Goal: Information Seeking & Learning: Check status

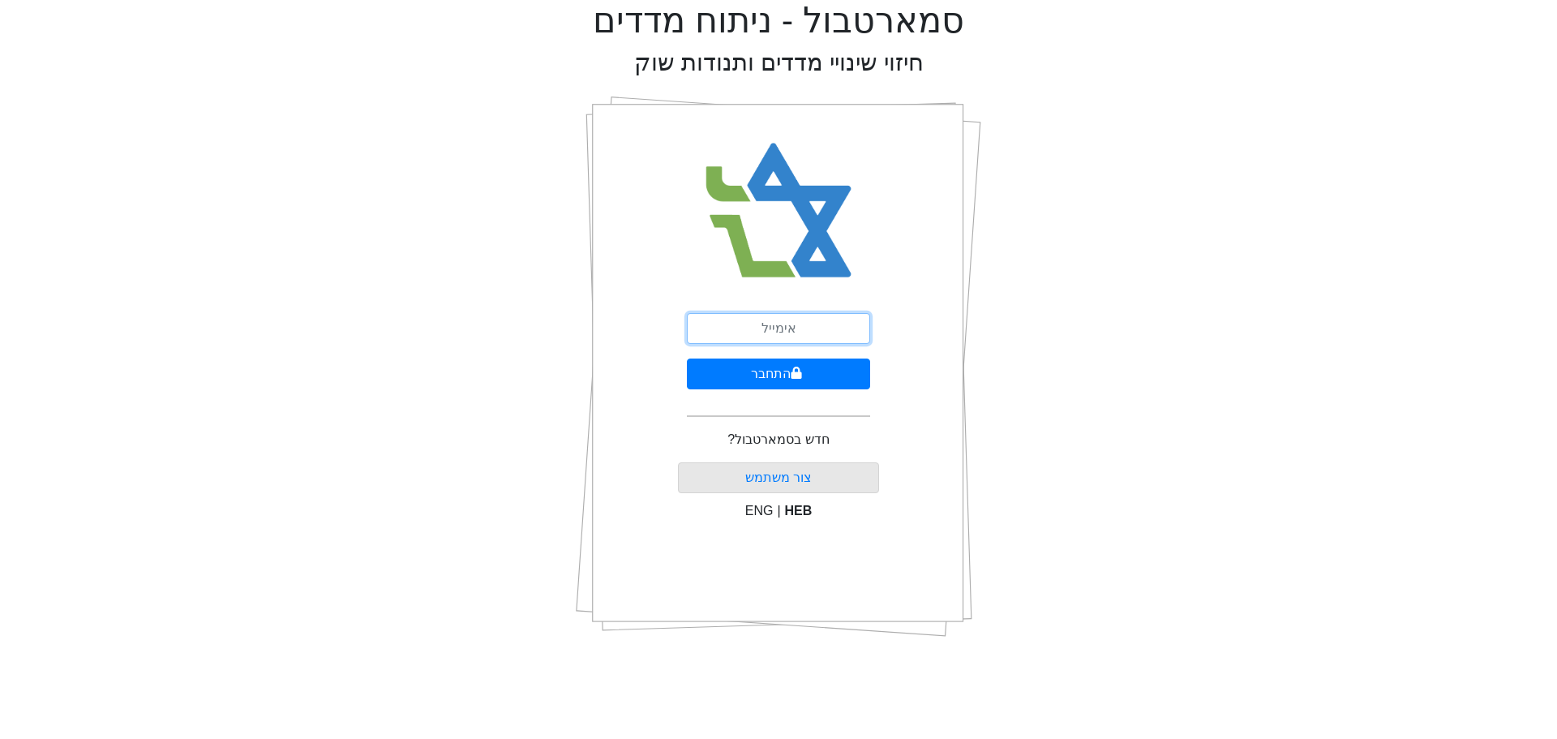
click at [796, 332] on input "email" at bounding box center [778, 328] width 183 height 31
type input "[EMAIL_ADDRESS][DOMAIN_NAME]"
click at [835, 372] on button "התחבר" at bounding box center [778, 373] width 183 height 31
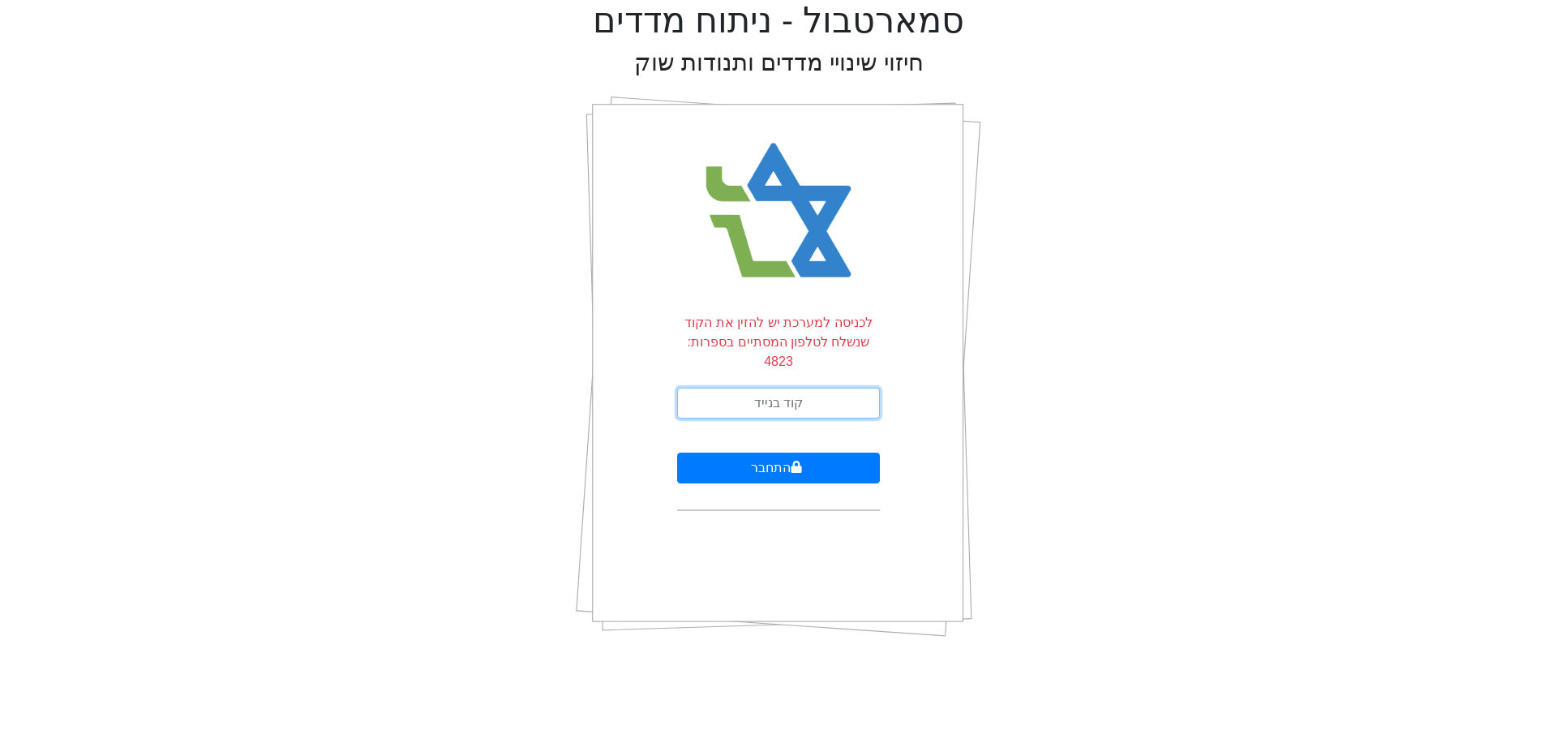
click at [835, 388] on input "text" at bounding box center [778, 403] width 203 height 31
type input "194584"
click at [677, 453] on button "התחבר" at bounding box center [778, 468] width 203 height 31
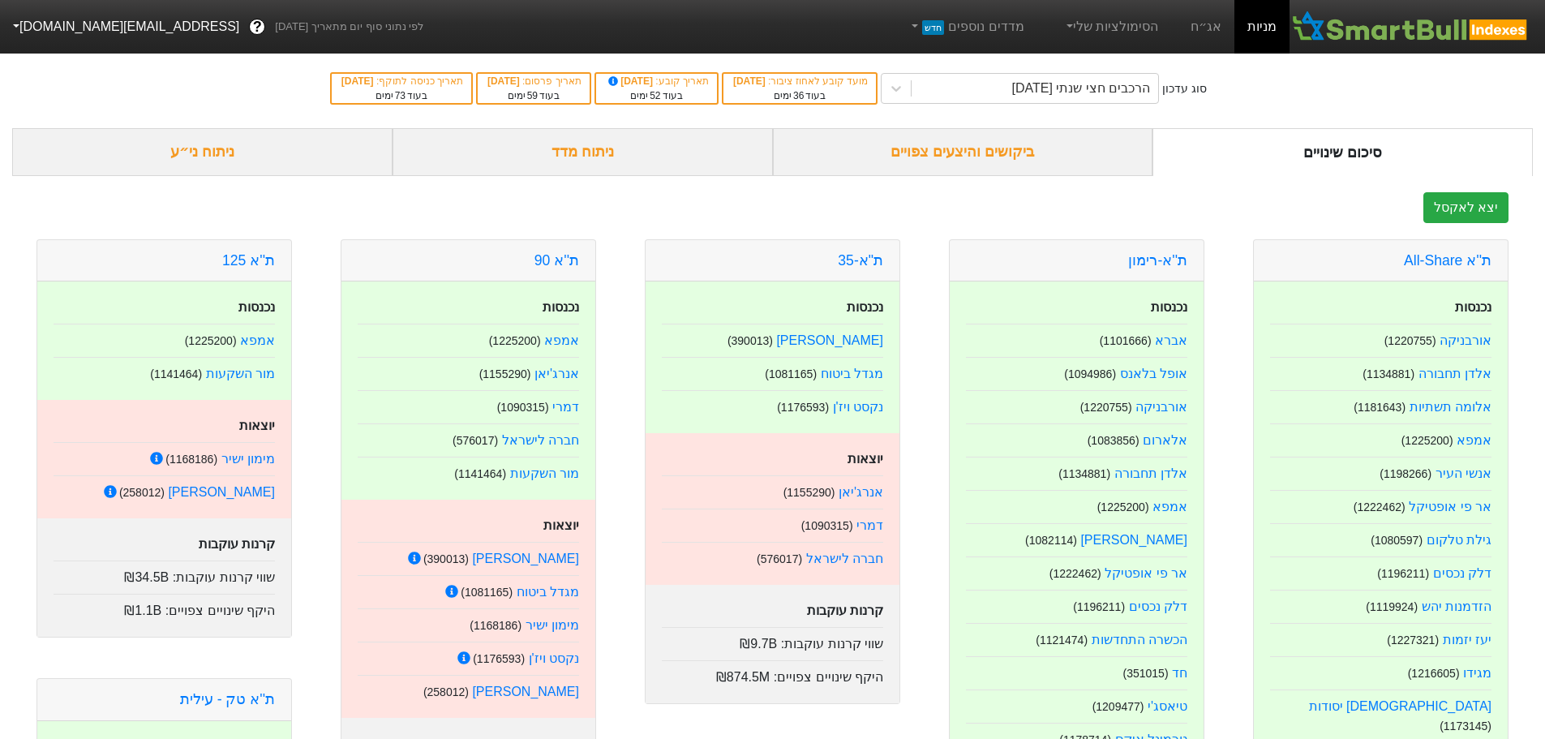
click at [980, 159] on div "ביקושים והיצעים צפויים" at bounding box center [963, 152] width 380 height 48
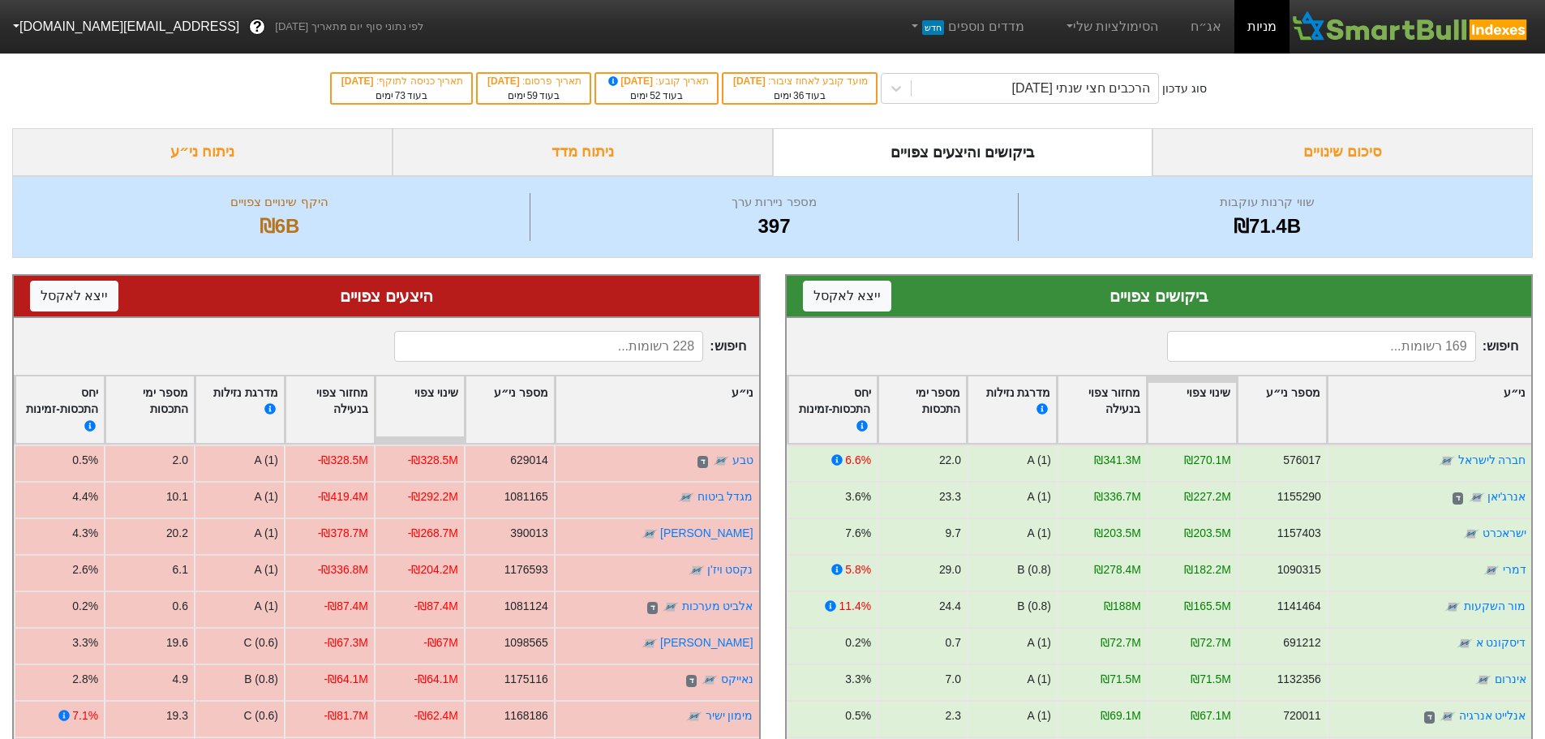
click at [1247, 346] on input at bounding box center [1321, 346] width 309 height 31
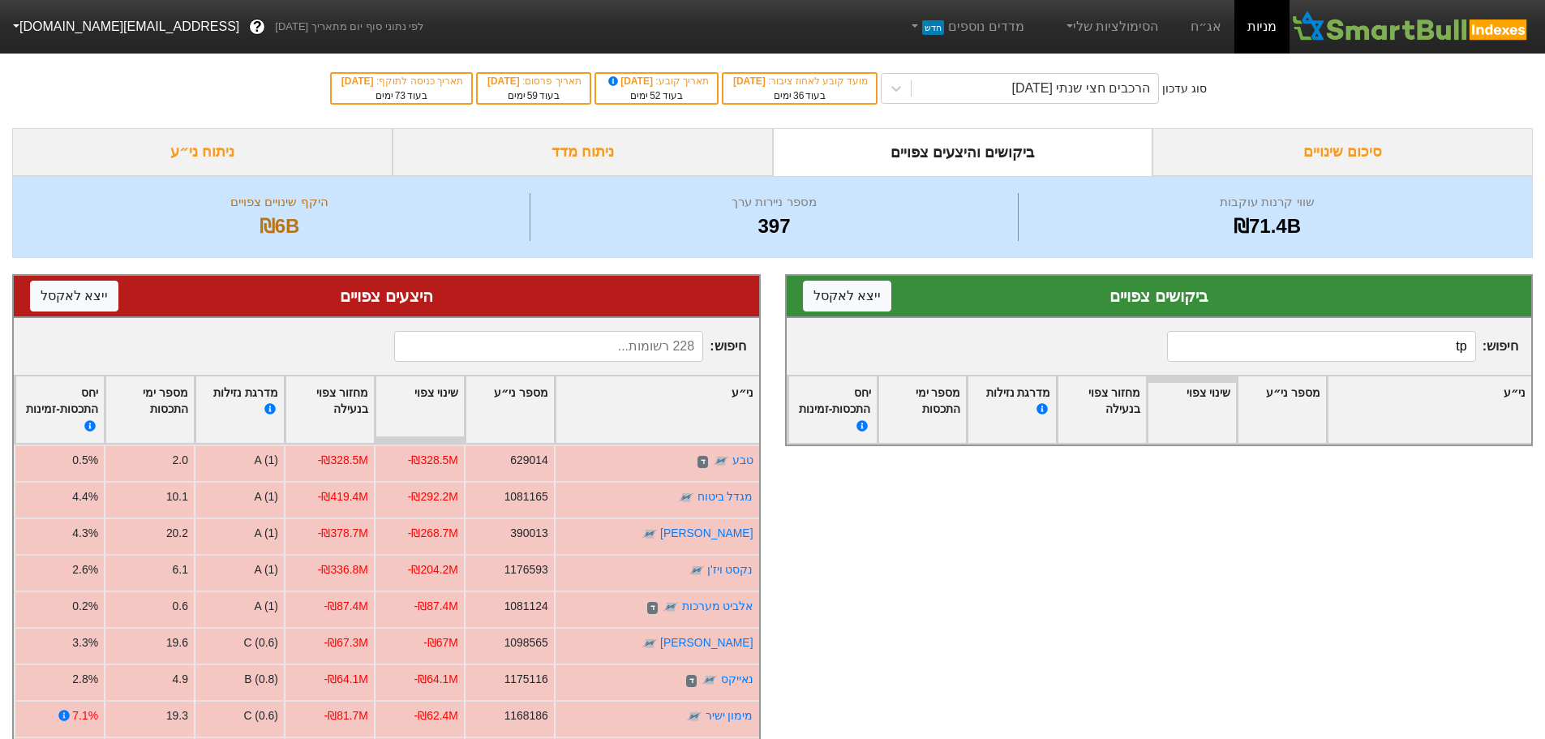
type input "t"
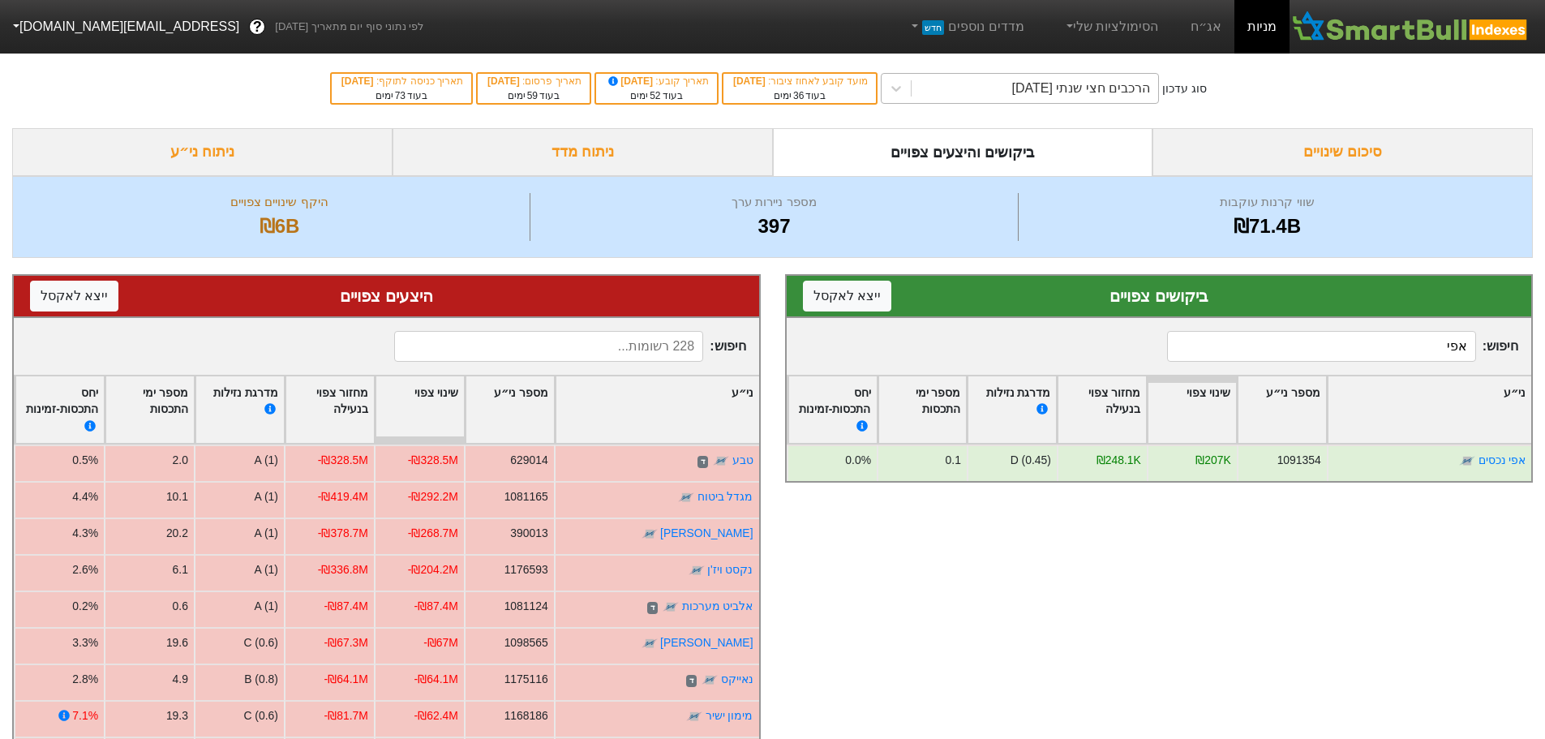
click at [974, 79] on div "הרכבים חצי שנתי [DATE]" at bounding box center [1035, 88] width 247 height 29
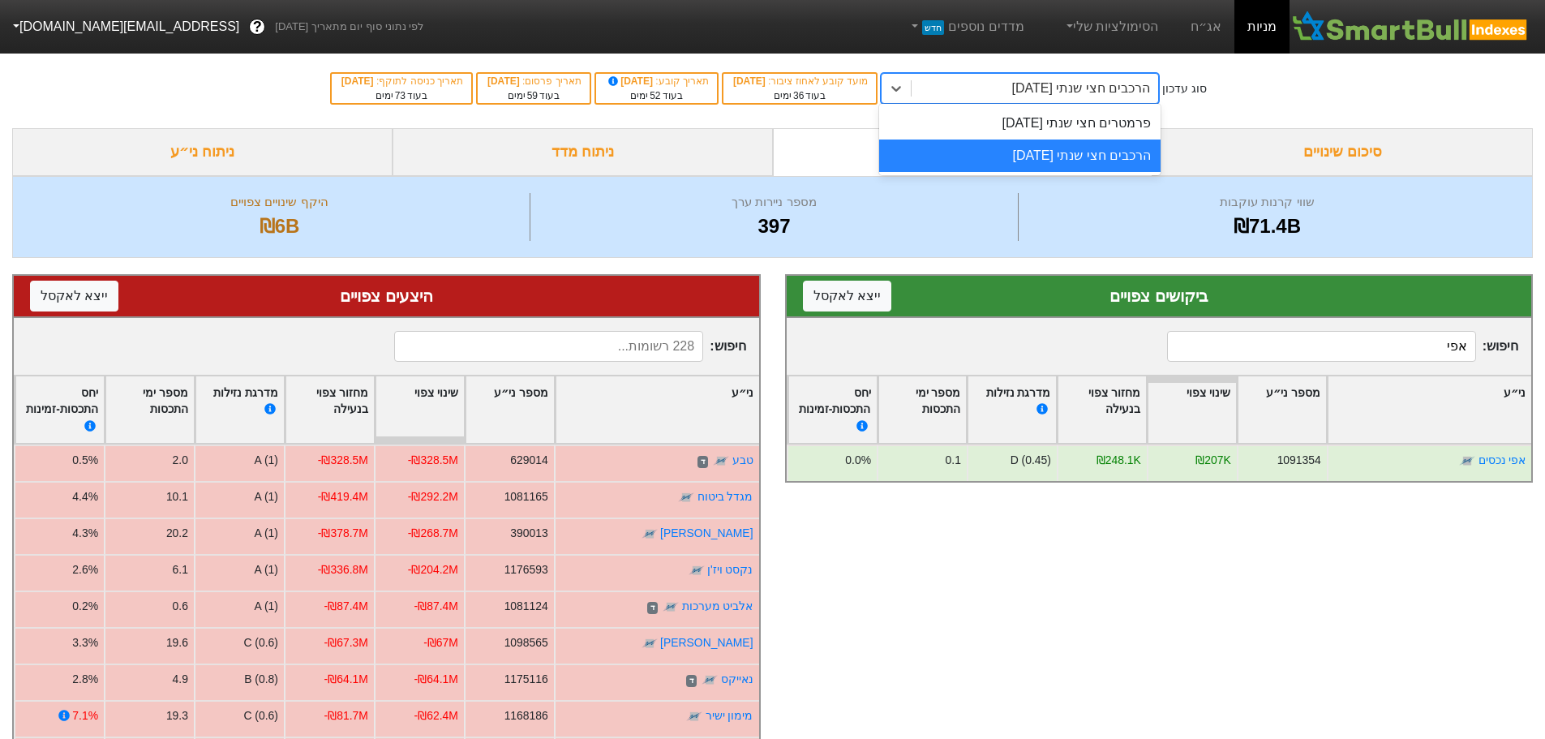
click at [1019, 161] on div "הרכבים חצי שנתי [DATE]" at bounding box center [1019, 156] width 281 height 32
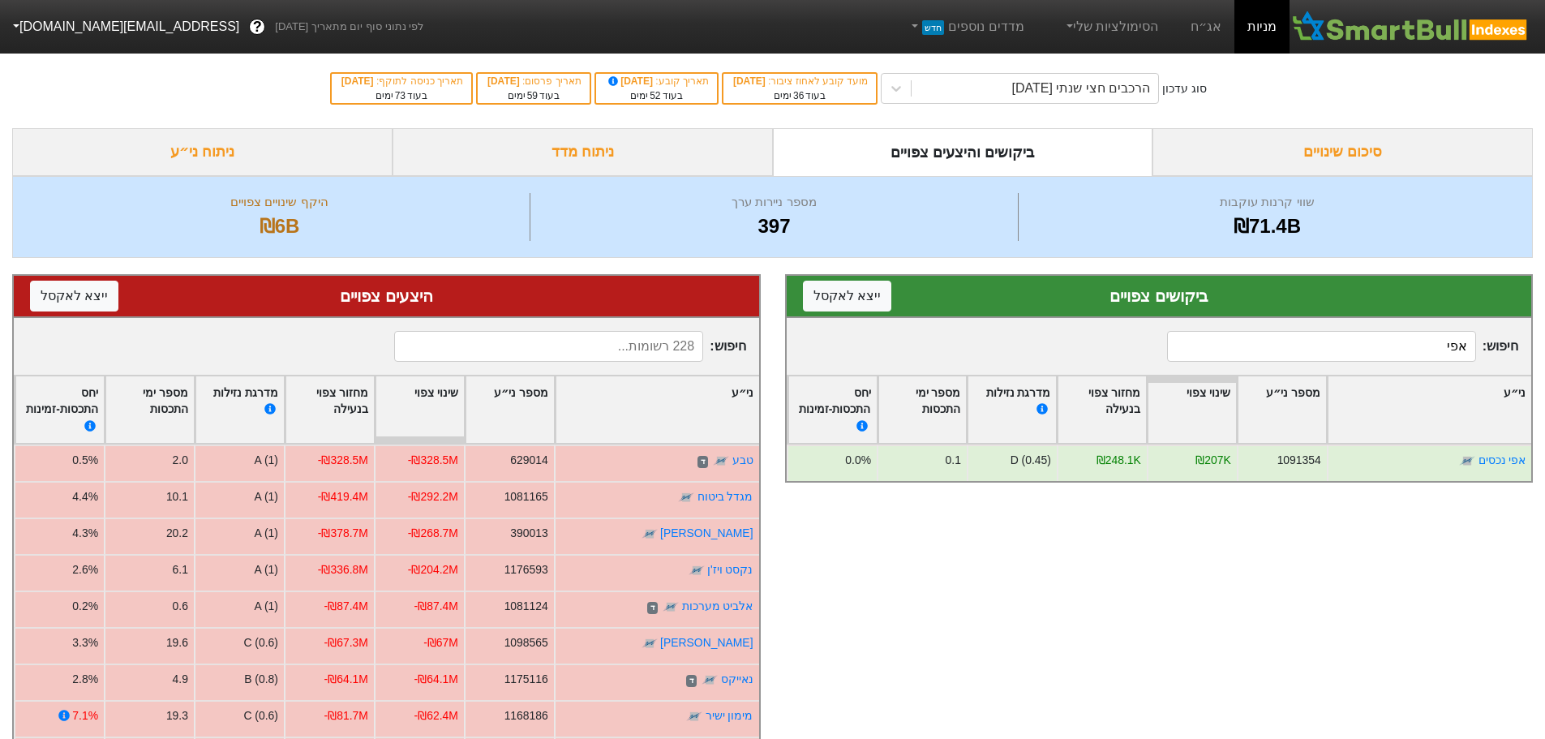
click at [1312, 357] on input "אפי" at bounding box center [1321, 346] width 309 height 31
type input "ד"
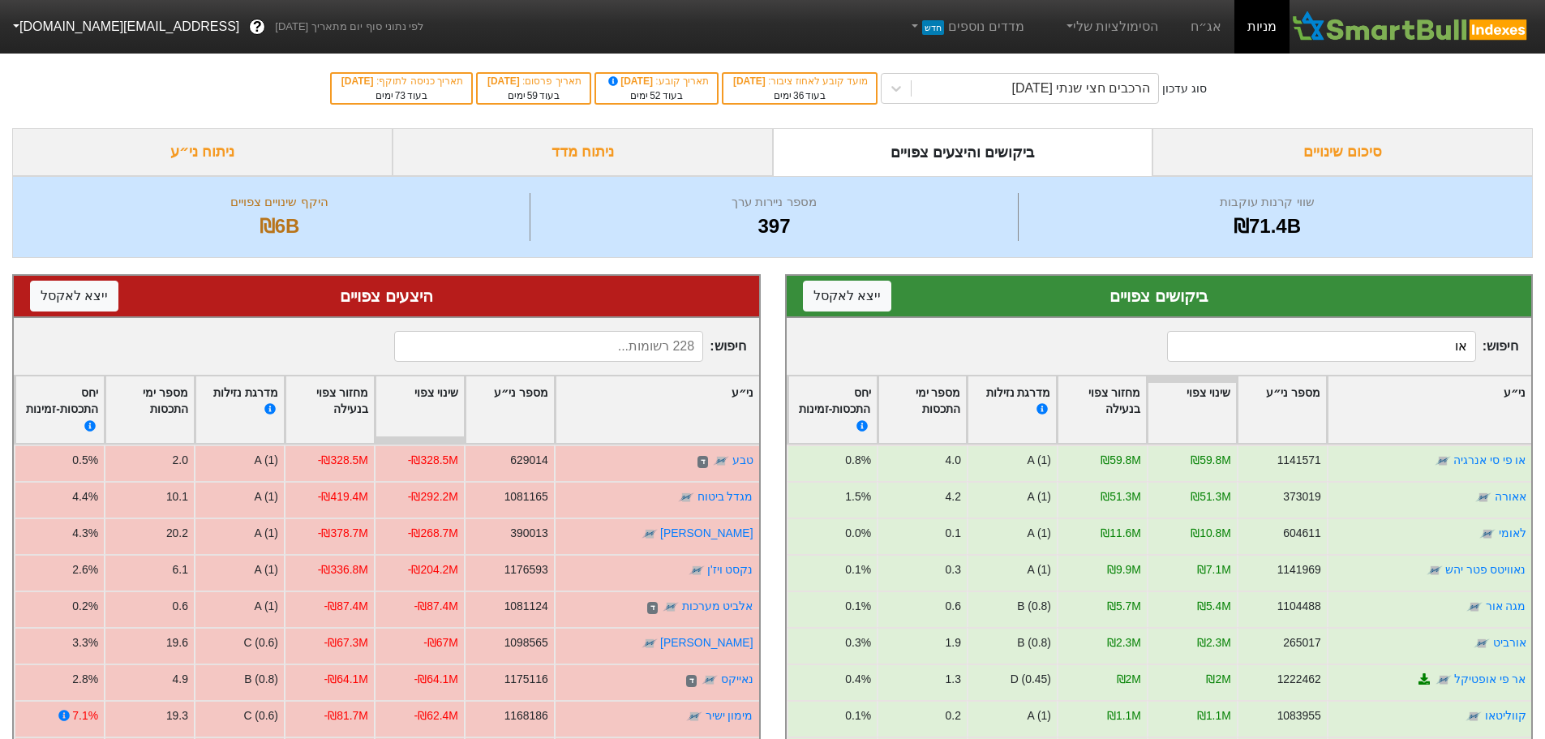
type input "א"
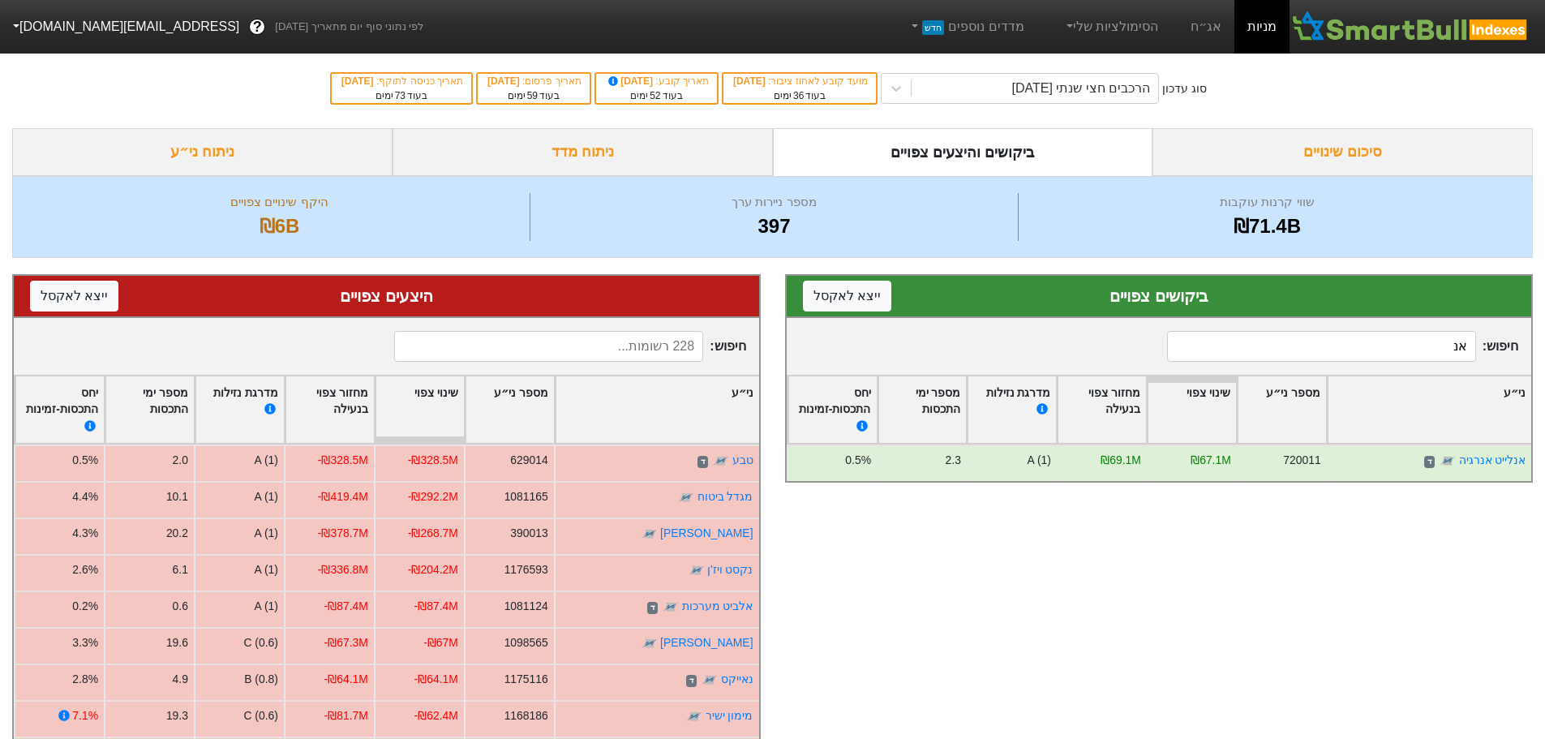
type input "א"
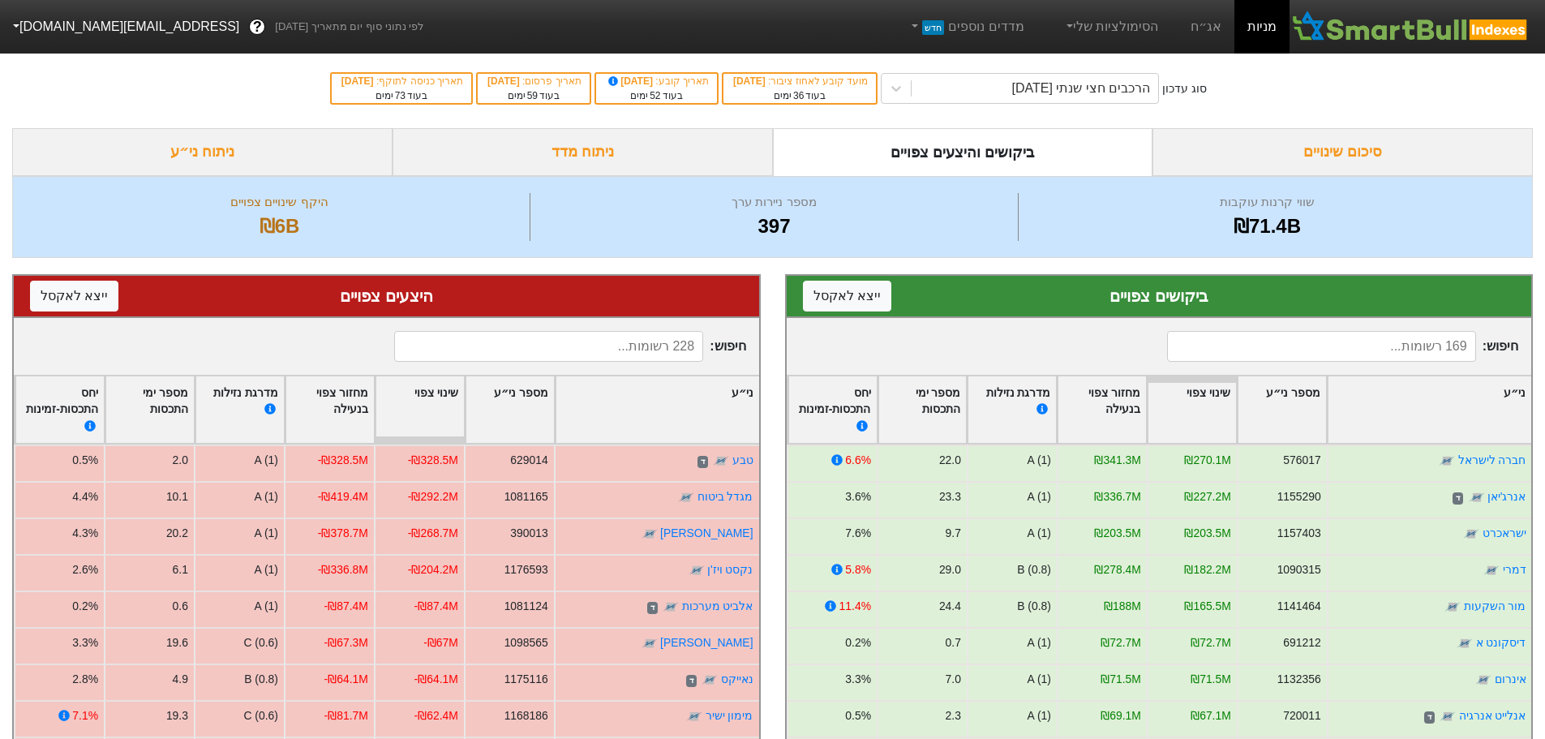
click at [1264, 350] on input at bounding box center [1321, 346] width 309 height 31
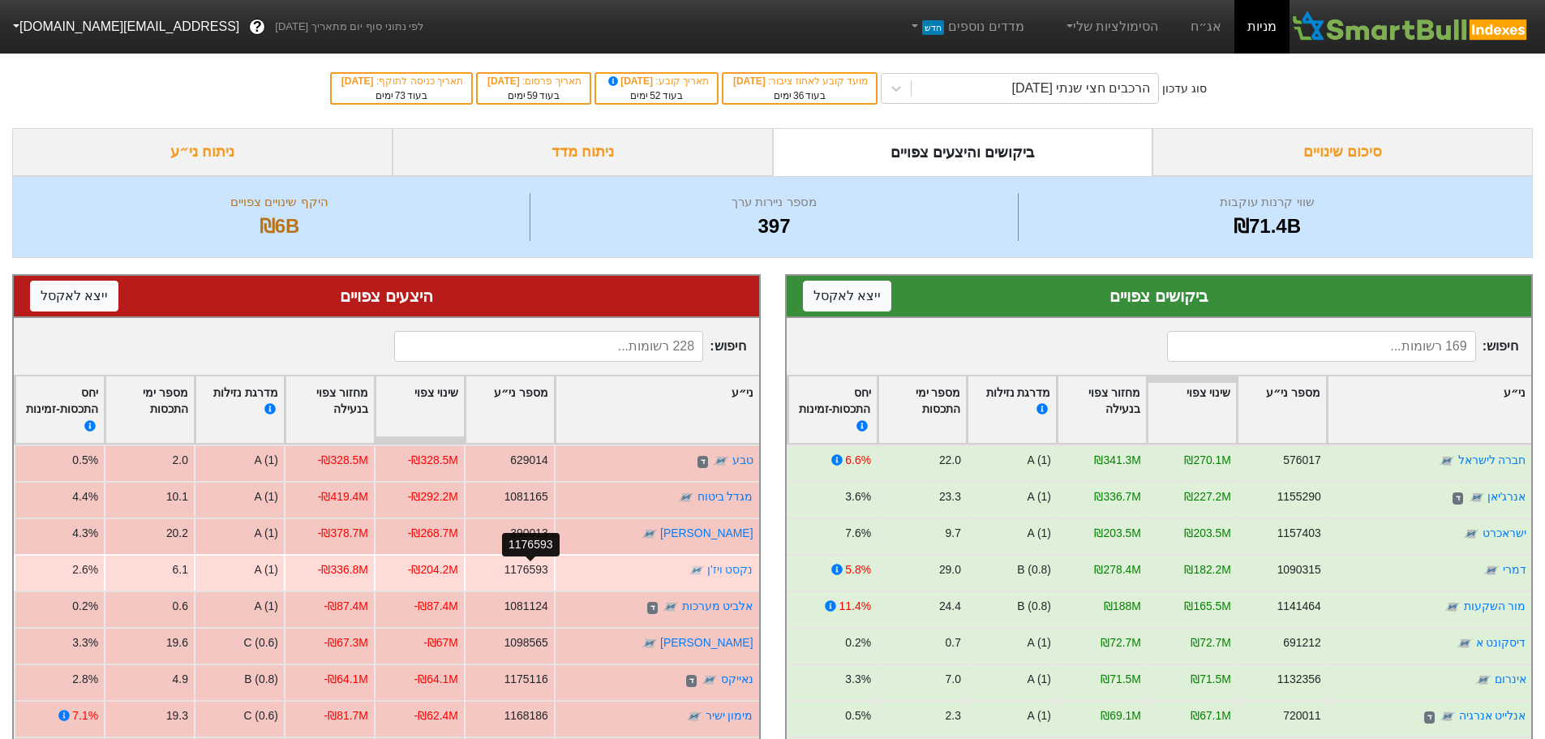
click at [510, 567] on div "1176593" at bounding box center [526, 569] width 44 height 17
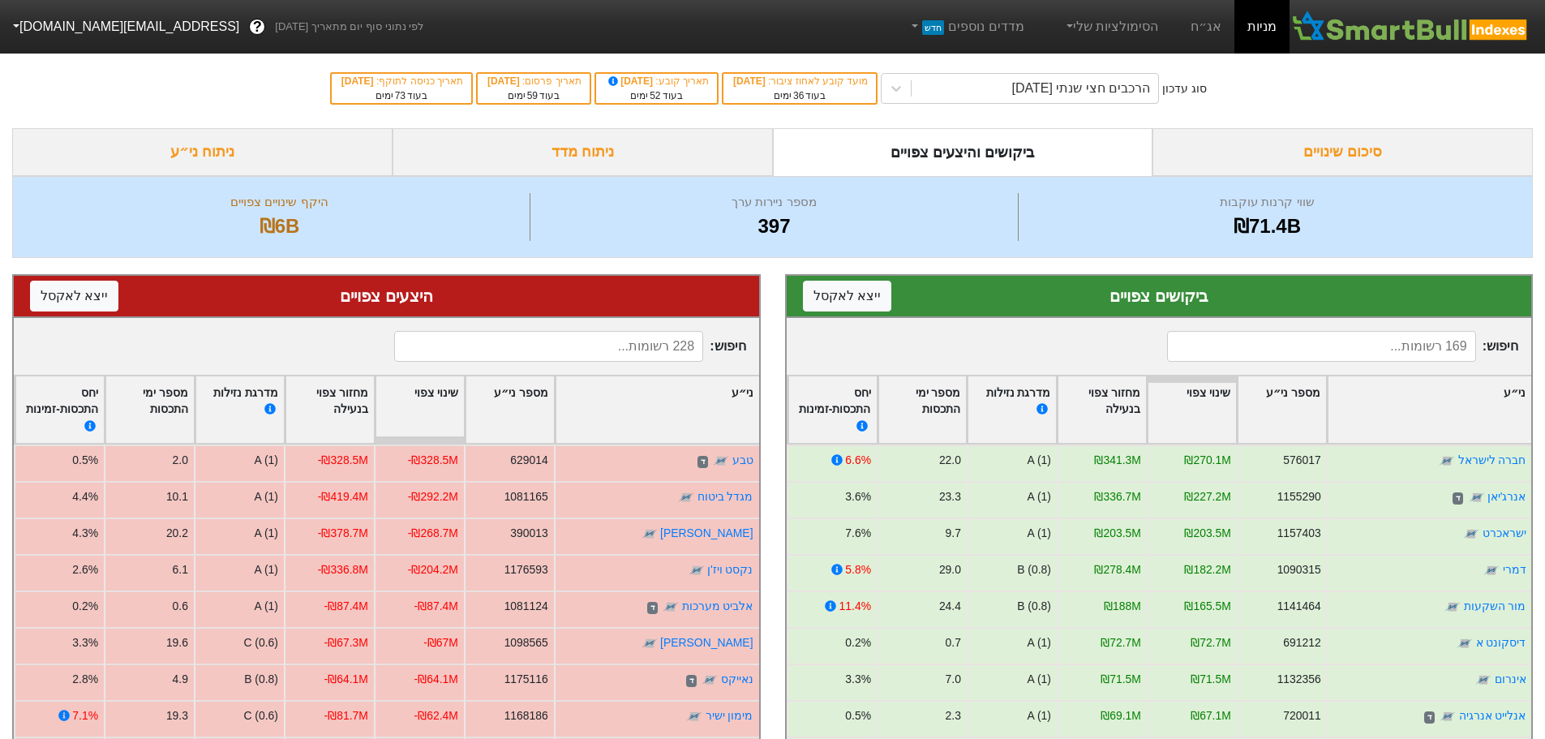
click at [951, 150] on div "ביקושים והיצעים צפויים" at bounding box center [963, 152] width 380 height 48
click at [605, 148] on div "ניתוח מדד" at bounding box center [583, 152] width 380 height 48
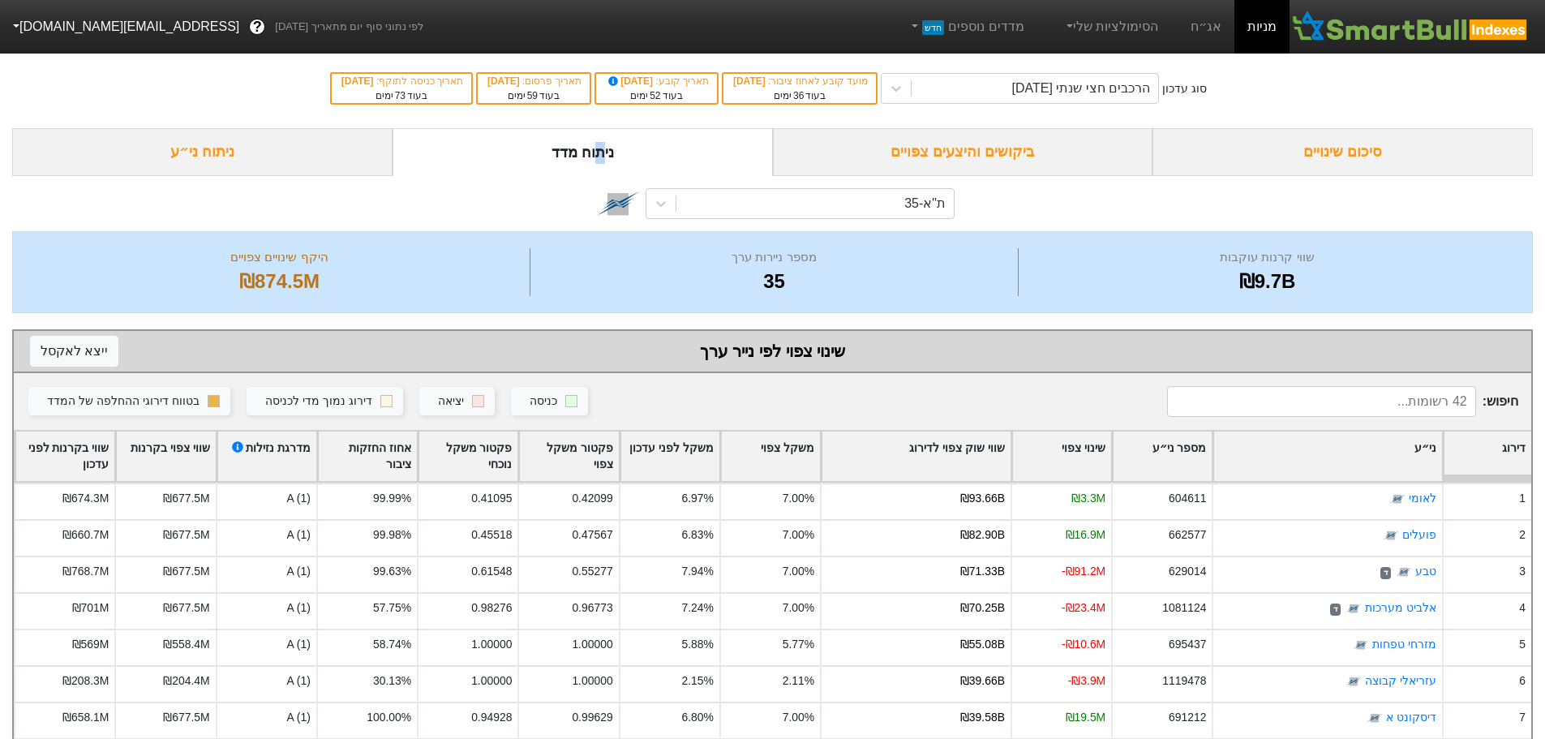
click at [1365, 148] on div "סיכום שינויים" at bounding box center [1343, 152] width 380 height 48
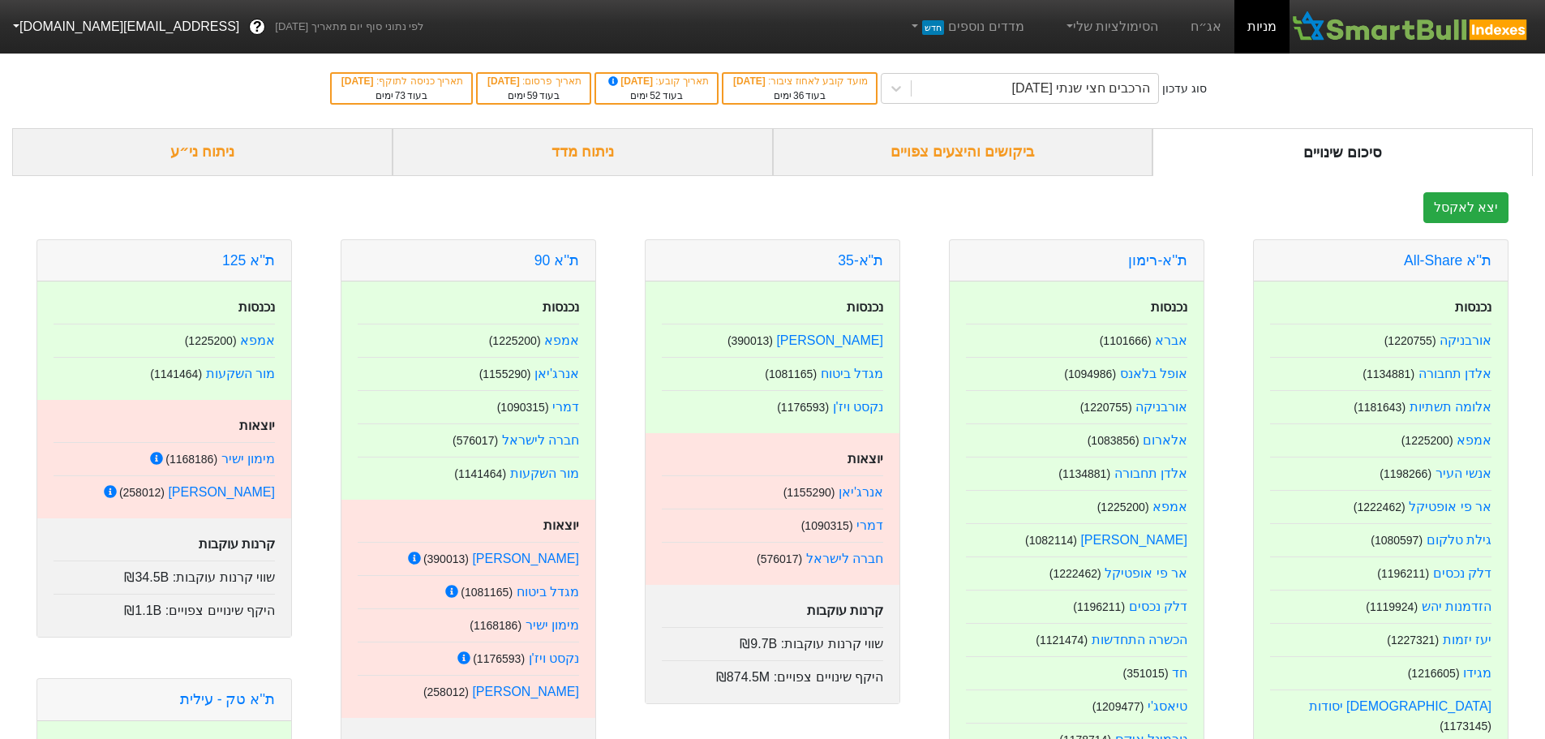
scroll to position [81, 0]
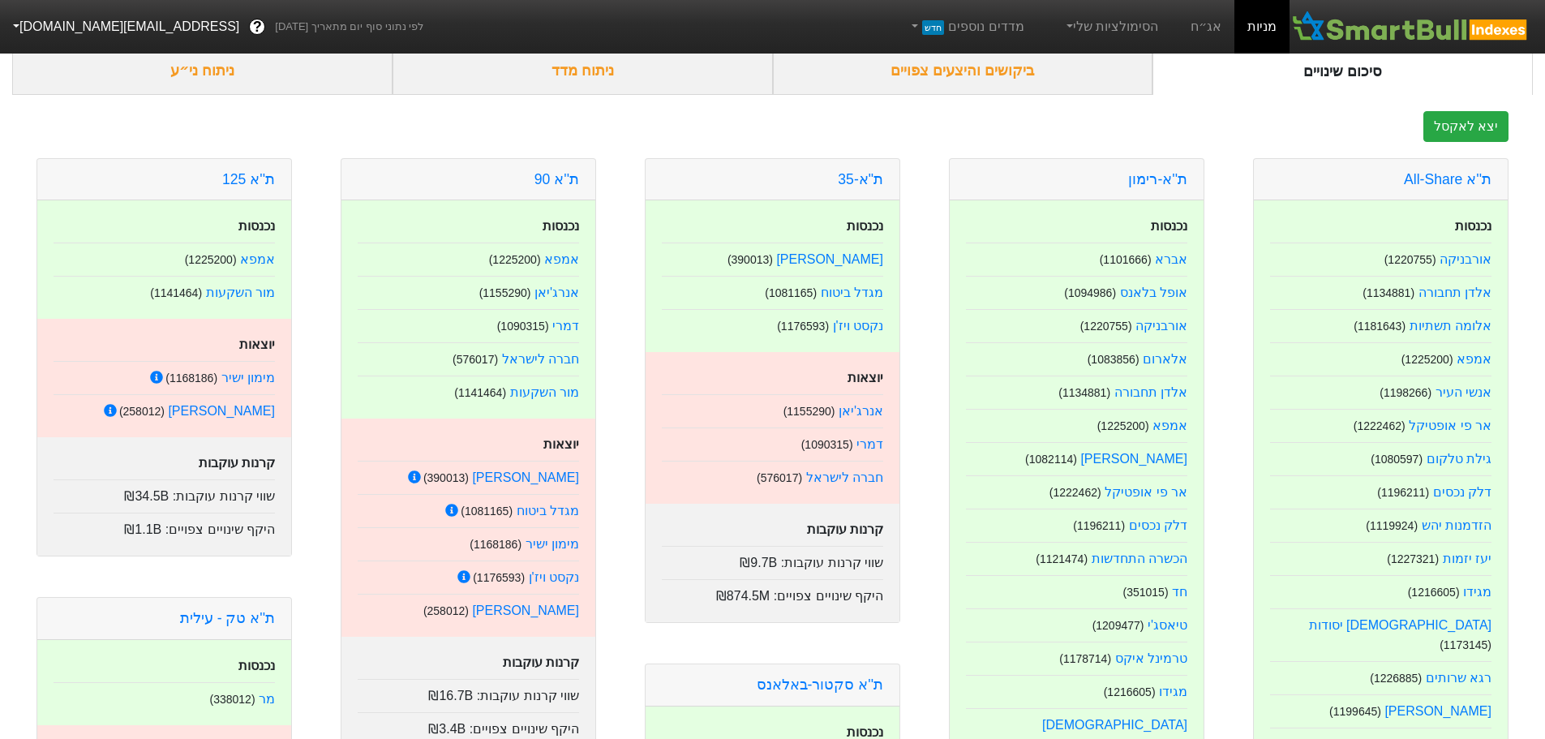
click at [1012, 74] on div "ביקושים והיצעים צפויים" at bounding box center [963, 71] width 380 height 48
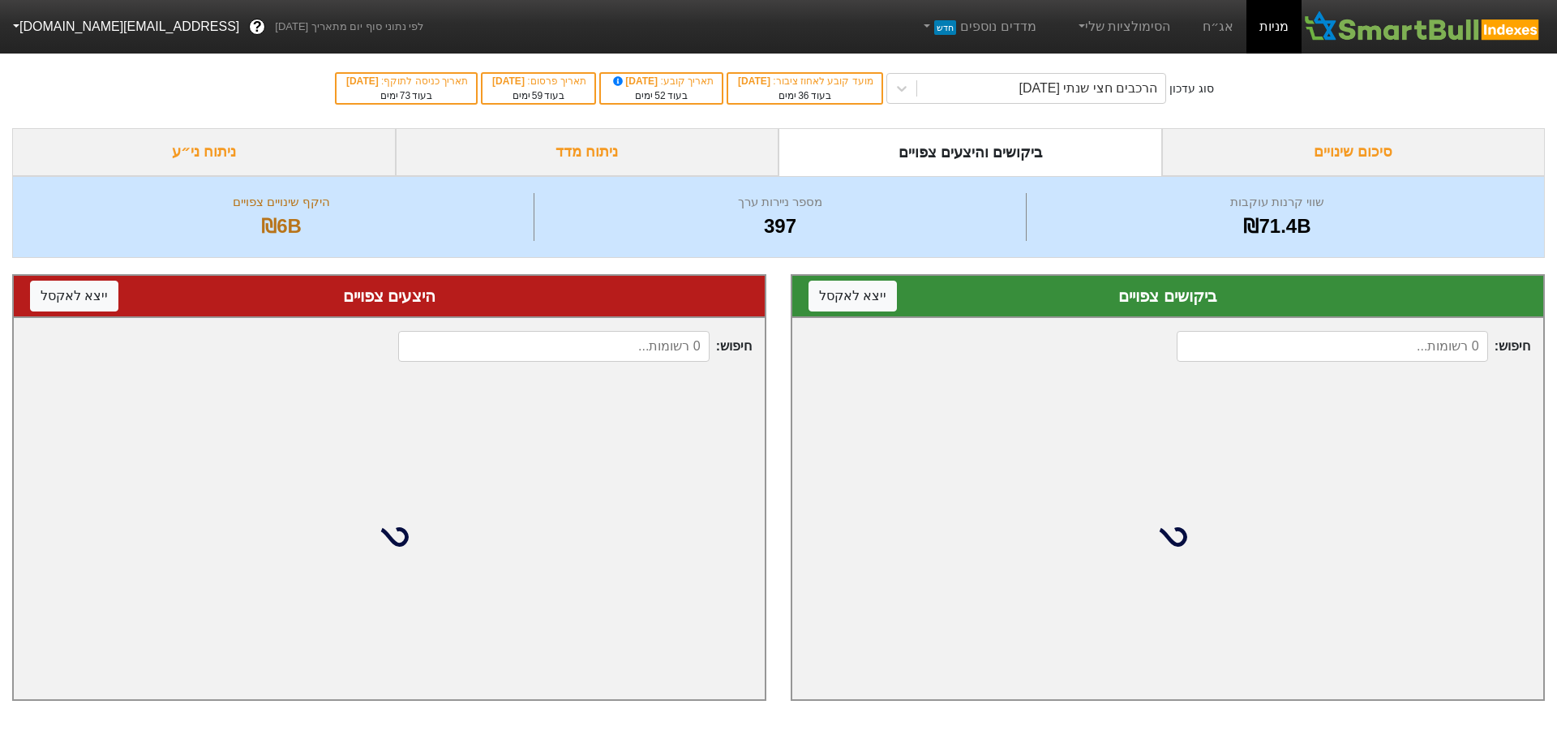
click at [1397, 356] on input at bounding box center [1332, 346] width 311 height 31
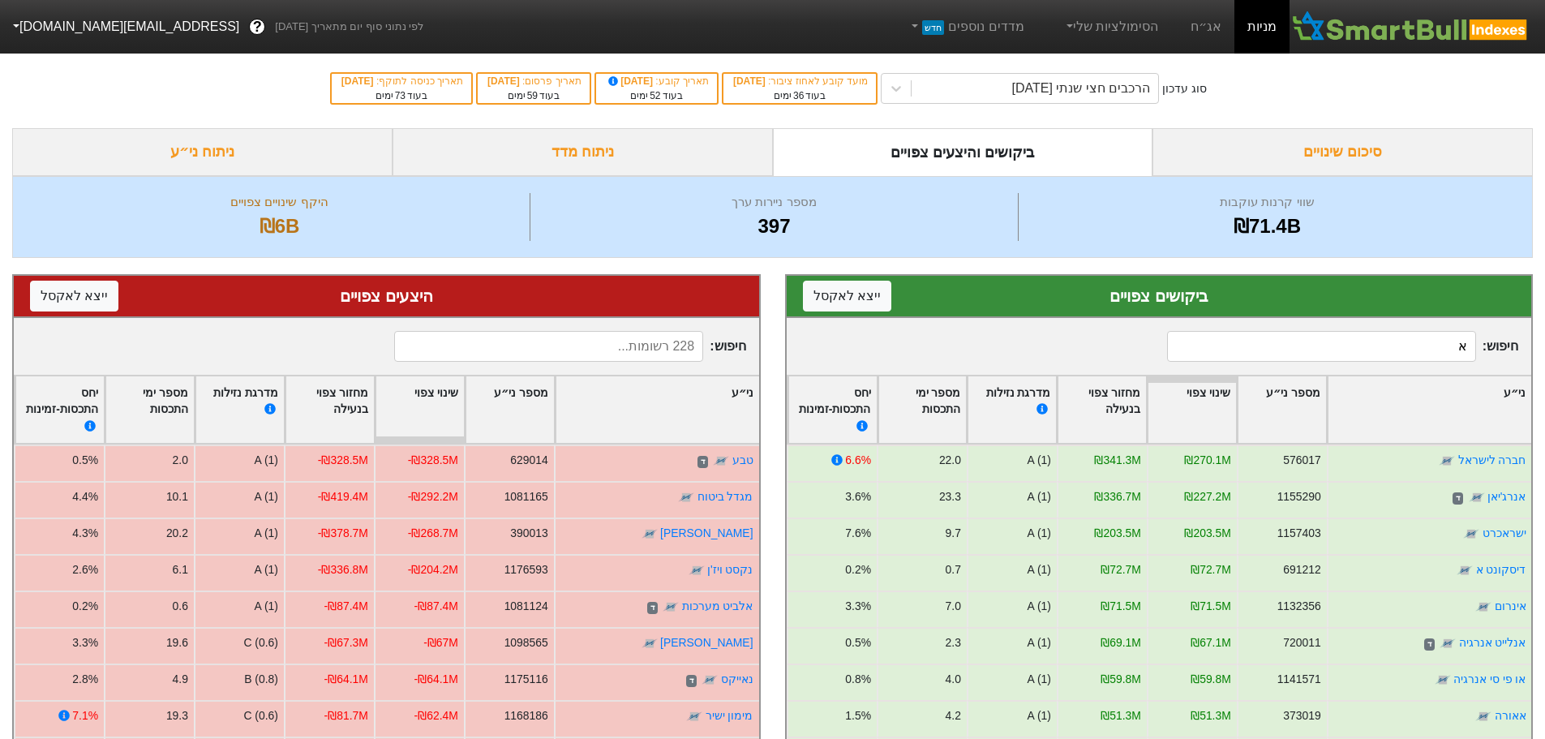
type input "א"
click at [653, 354] on input at bounding box center [548, 346] width 309 height 31
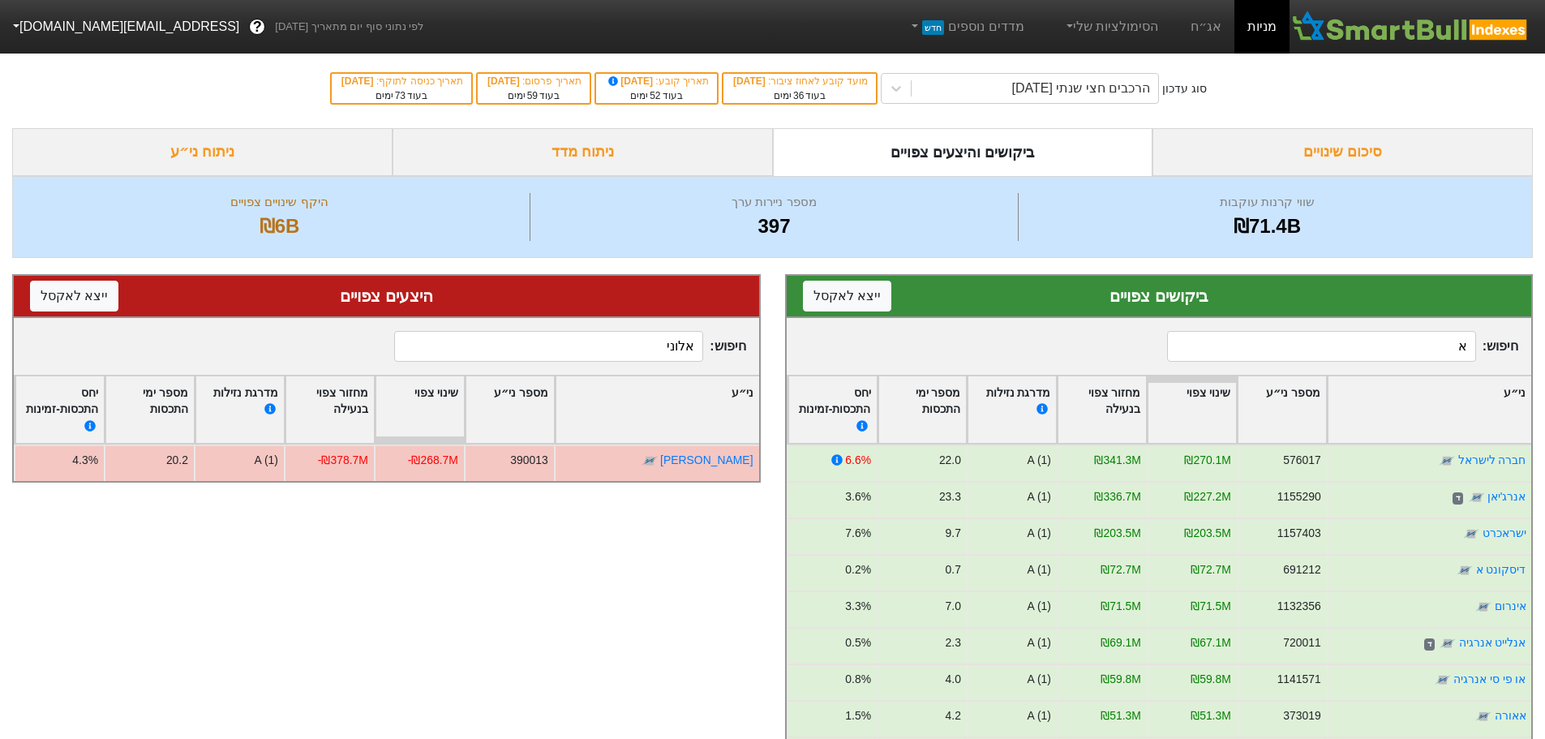
type input "אלוני"
click at [1312, 150] on div "סיכום שינויים" at bounding box center [1343, 152] width 380 height 48
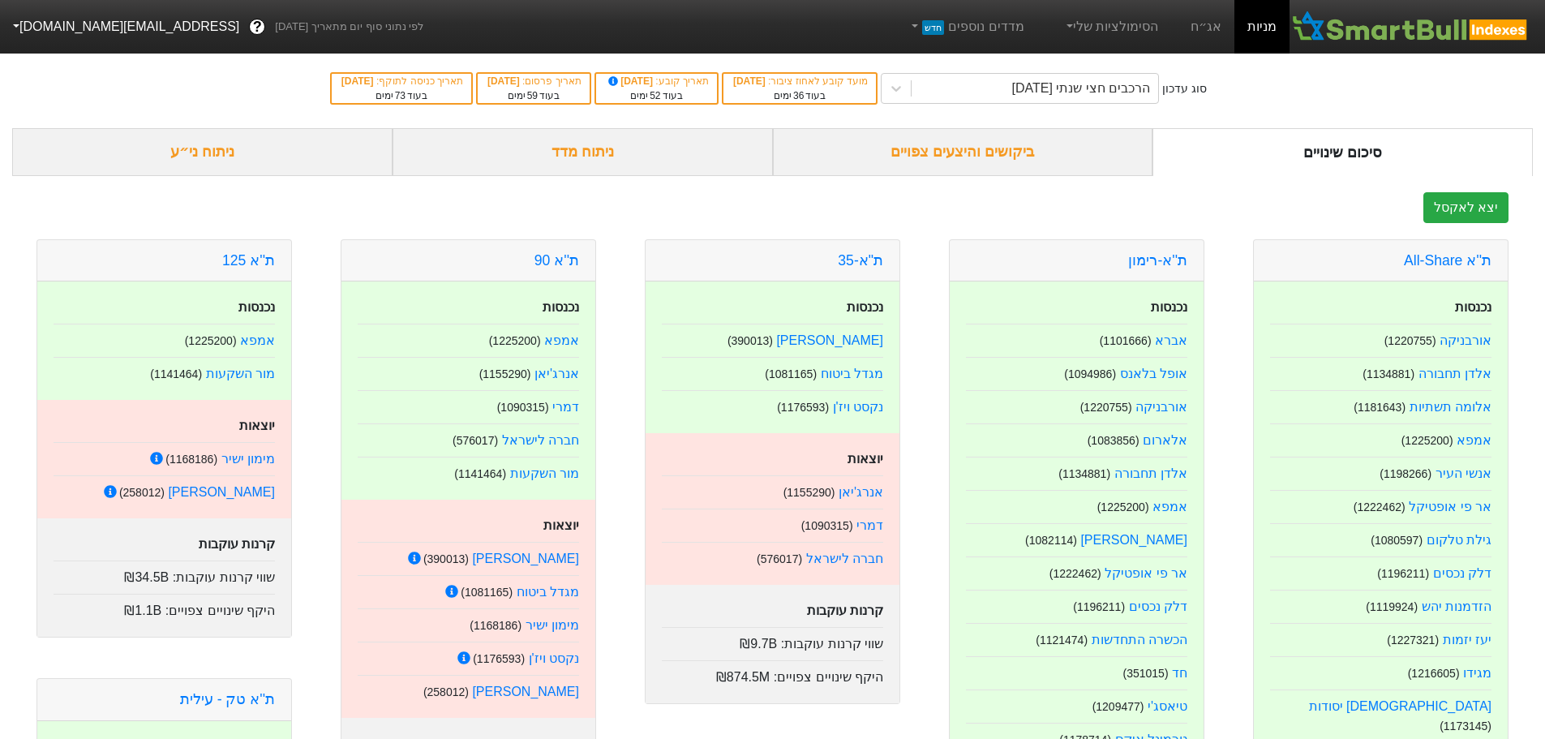
click at [982, 151] on div "ביקושים והיצעים צפויים" at bounding box center [963, 152] width 380 height 48
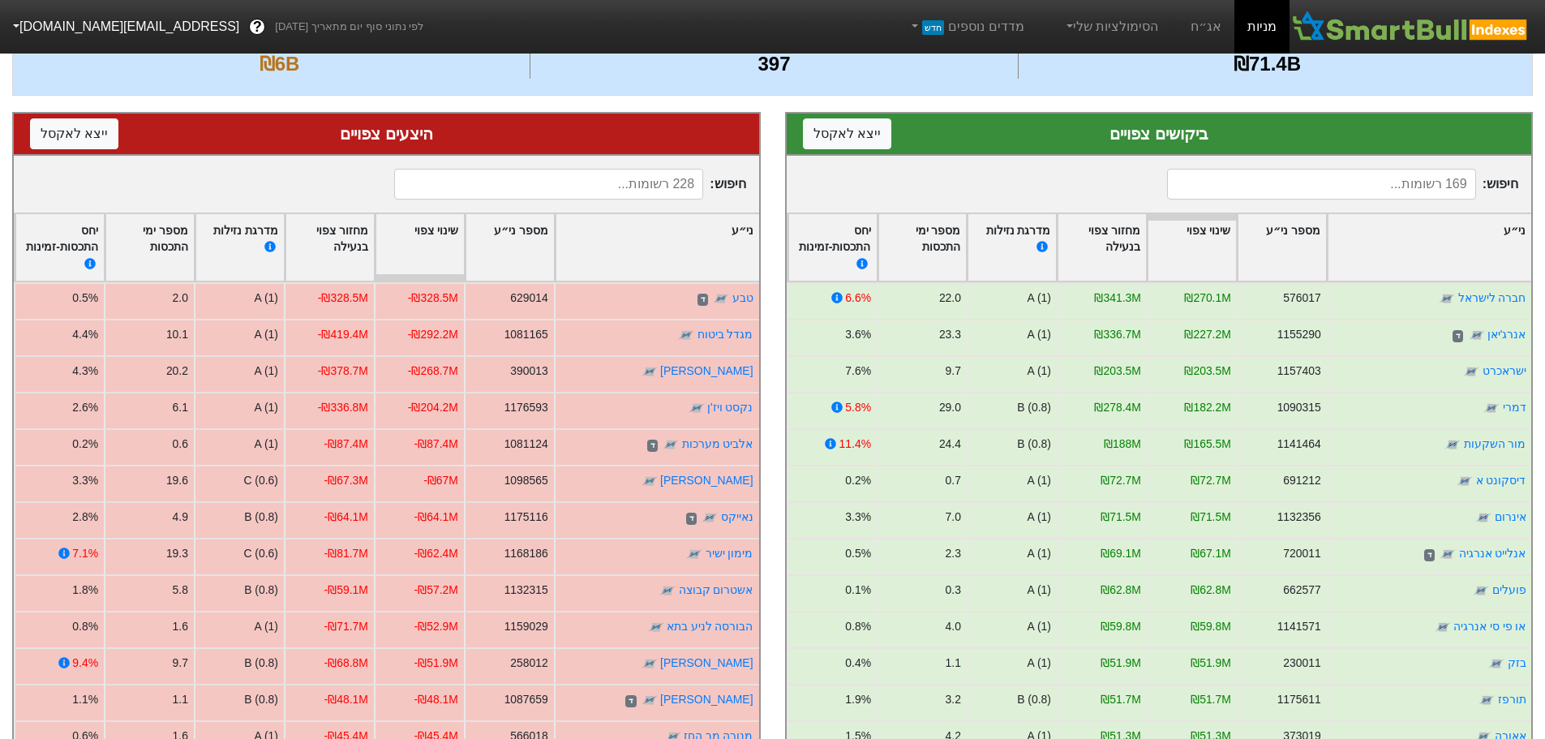
click at [1346, 177] on input at bounding box center [1321, 184] width 309 height 31
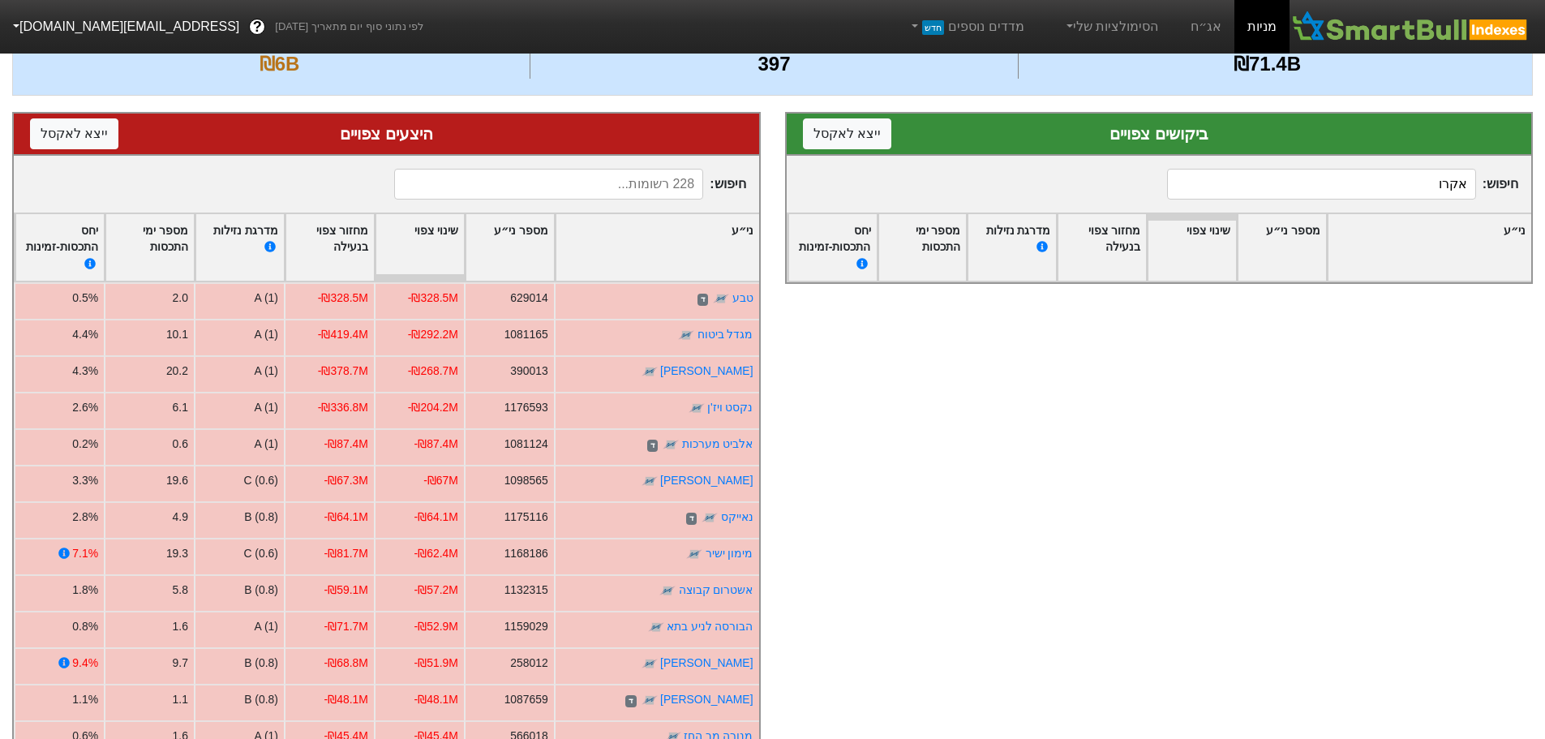
type input "אקרו"
click at [643, 198] on input at bounding box center [548, 184] width 309 height 31
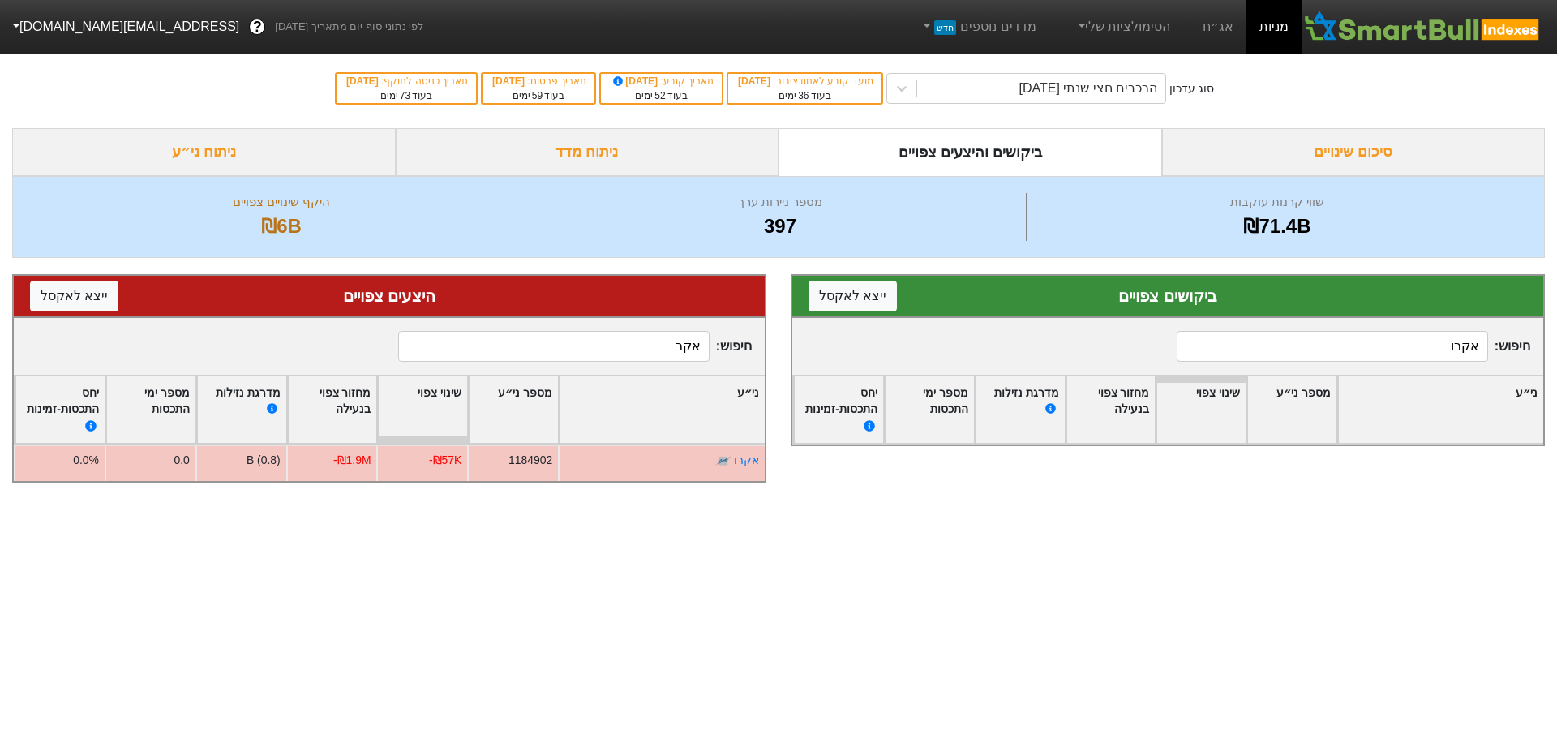
type input "אקר"
click at [977, 148] on div "ביקושים והיצעים צפויים" at bounding box center [971, 152] width 384 height 48
click at [1398, 161] on div "סיכום שינויים" at bounding box center [1354, 152] width 384 height 48
